Goal: Information Seeking & Learning: Stay updated

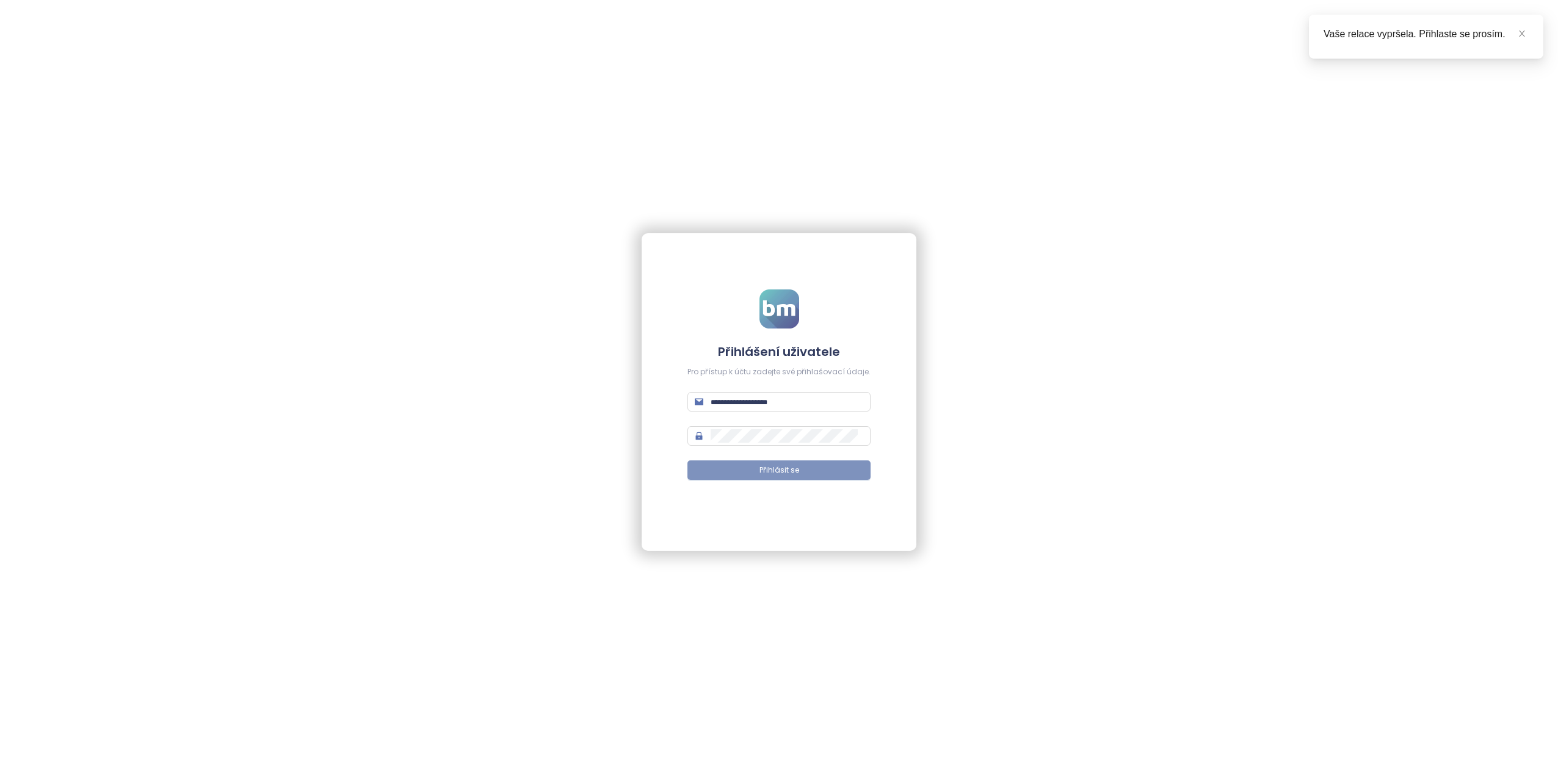
type input "**********"
click at [768, 473] on span "Přihlásit se" at bounding box center [780, 470] width 40 height 12
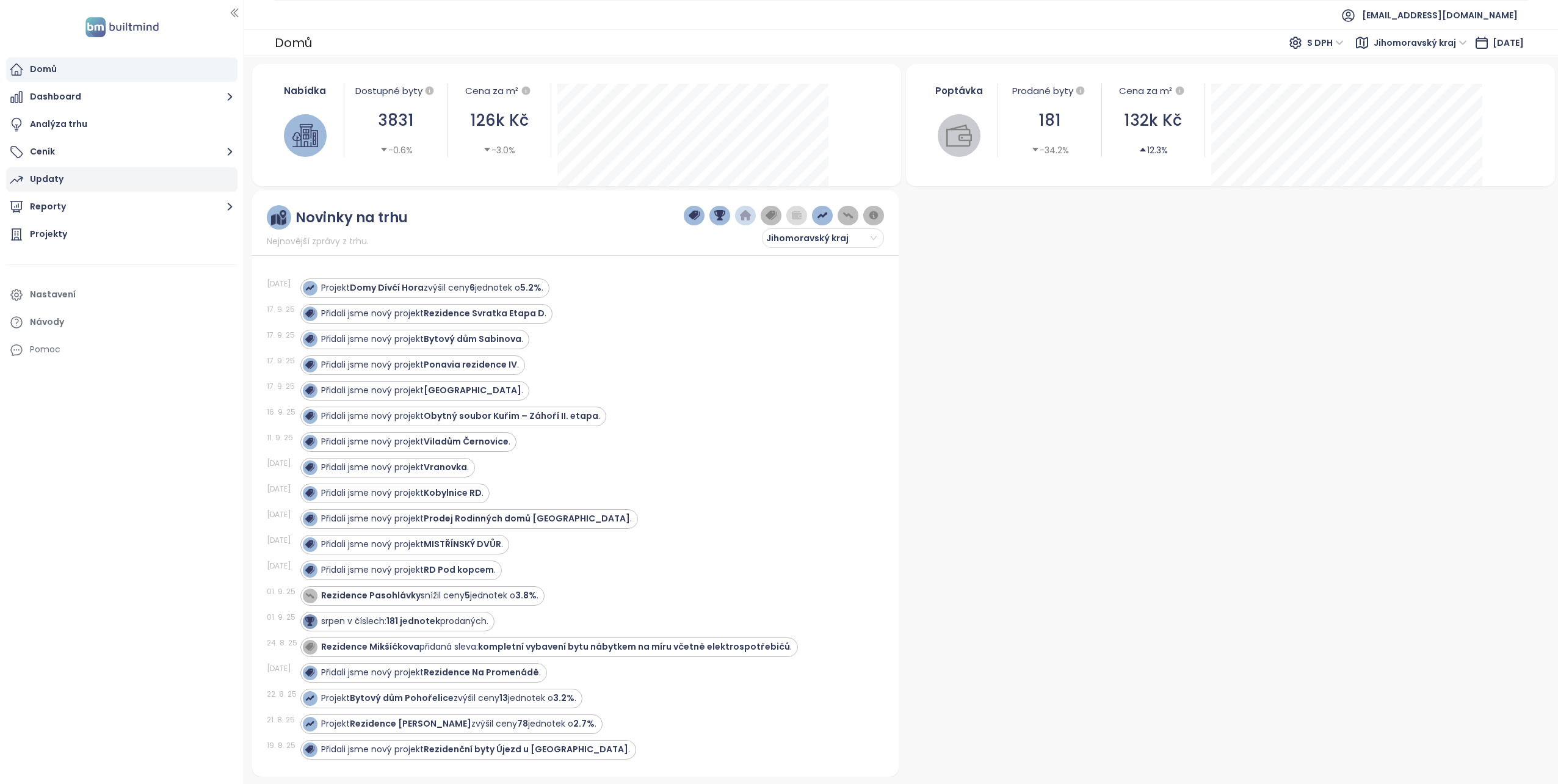
click at [53, 171] on div "Updaty" at bounding box center [46, 178] width 34 height 15
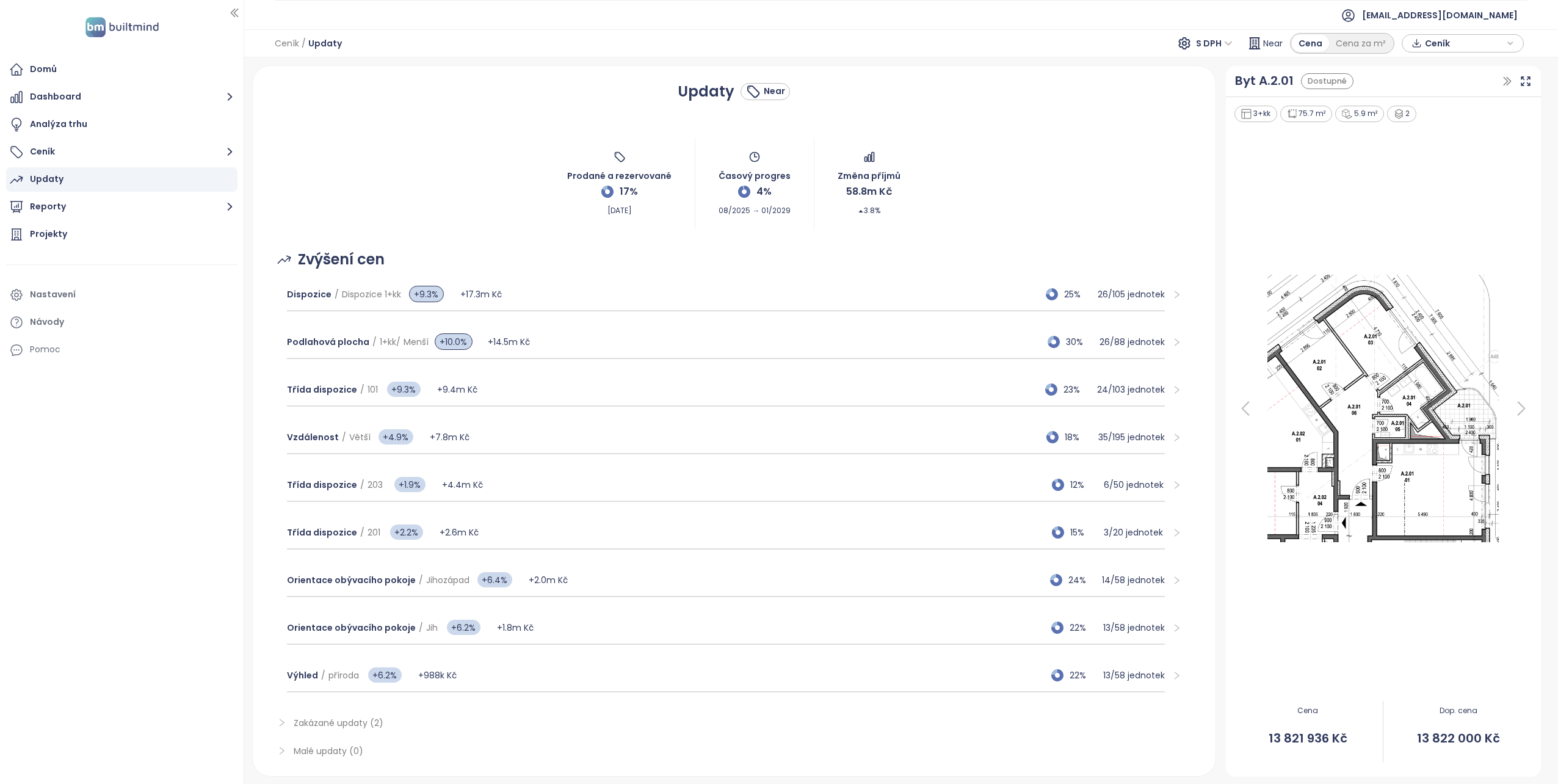
click at [1226, 46] on span "S DPH" at bounding box center [1215, 43] width 36 height 18
